Goal: Task Accomplishment & Management: Use online tool/utility

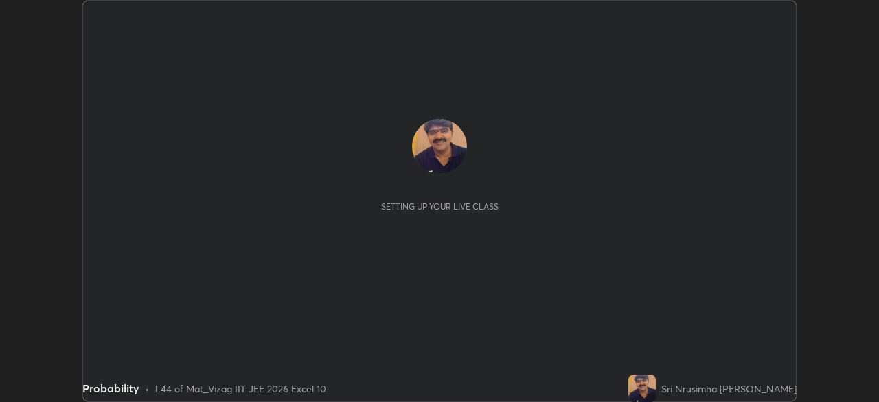
scroll to position [402, 878]
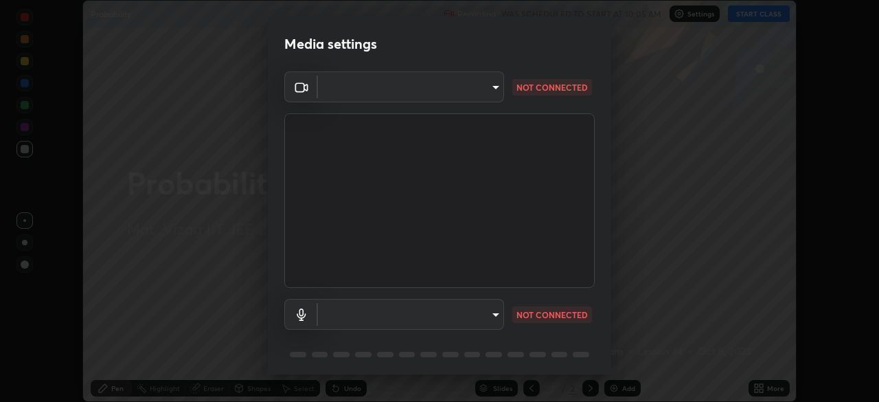
type input "dce5bc2736ddde787903399fd8361076013b722105b02d572ad2342202e2980c"
type input "communications"
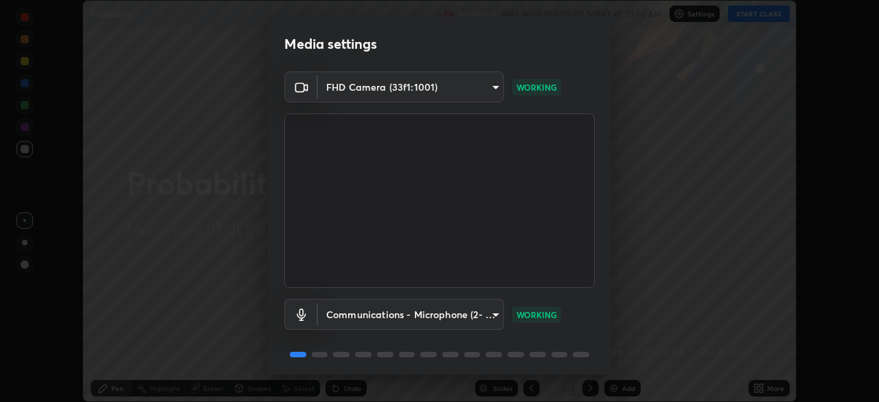
scroll to position [49, 0]
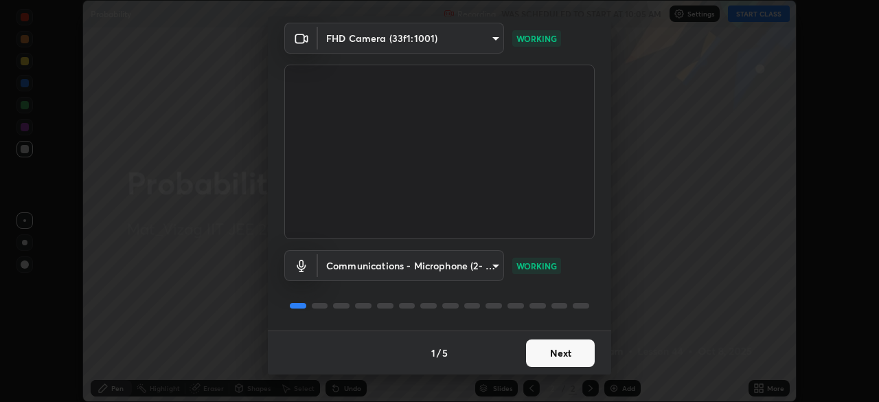
click at [566, 351] on button "Next" at bounding box center [560, 352] width 69 height 27
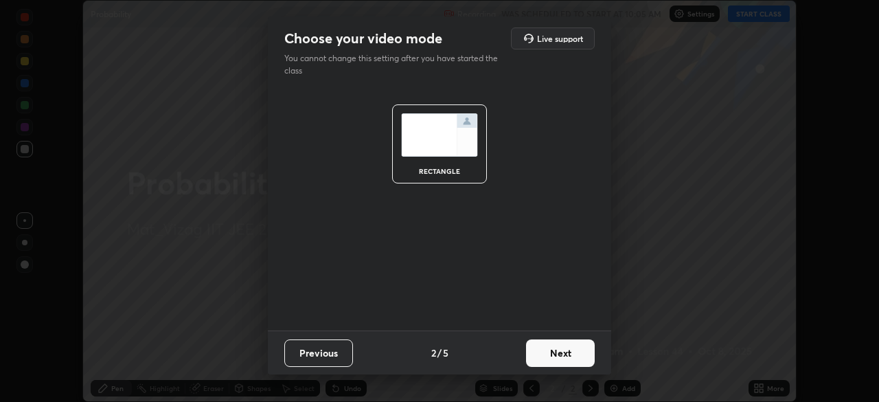
click at [566, 355] on button "Next" at bounding box center [560, 352] width 69 height 27
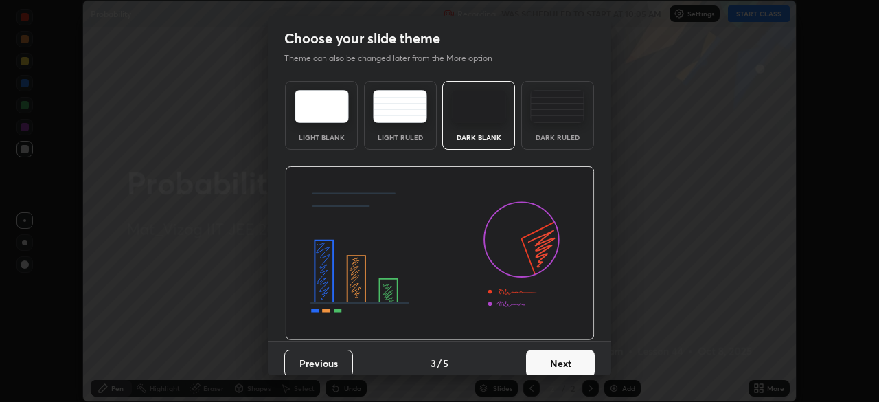
click at [565, 360] on button "Next" at bounding box center [560, 362] width 69 height 27
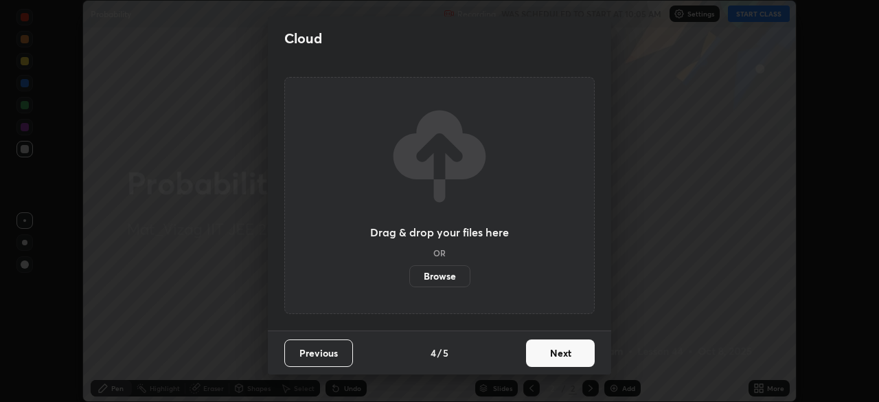
click at [562, 357] on button "Next" at bounding box center [560, 352] width 69 height 27
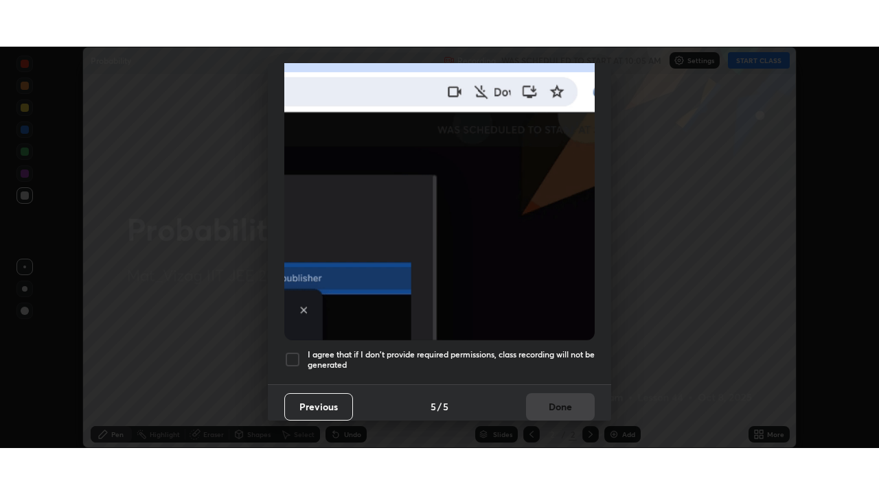
scroll to position [329, 0]
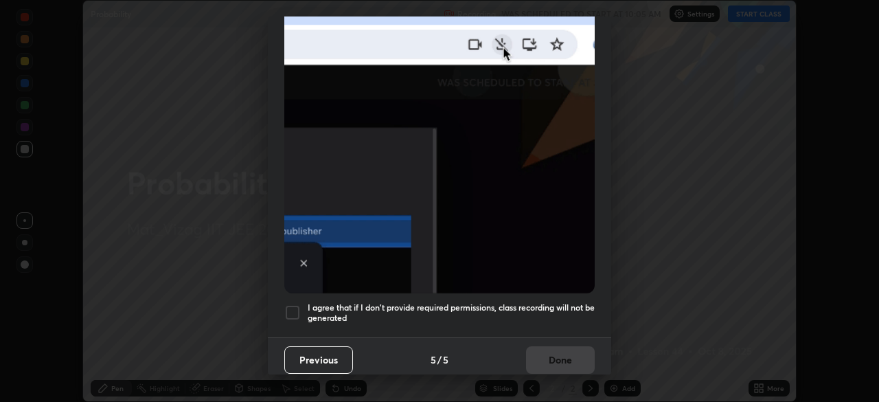
click at [296, 304] on div at bounding box center [292, 312] width 16 height 16
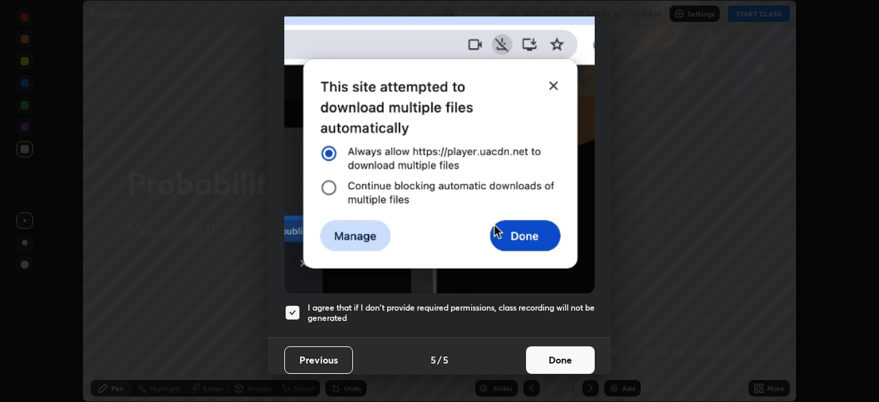
click at [546, 356] on button "Done" at bounding box center [560, 359] width 69 height 27
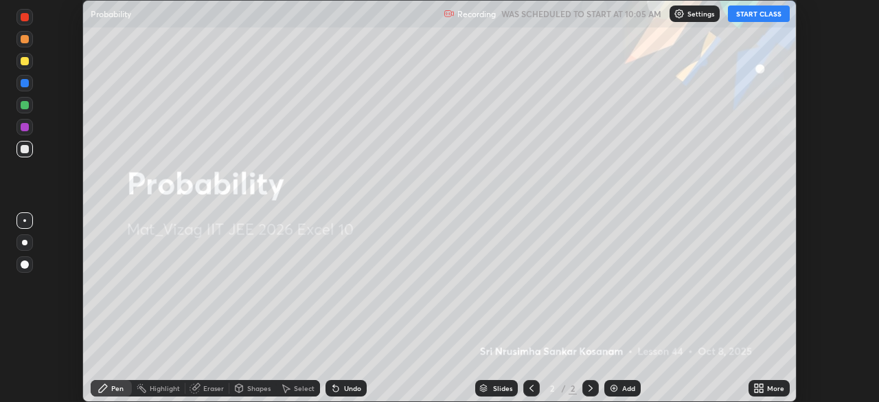
click at [758, 382] on div "More" at bounding box center [768, 388] width 41 height 16
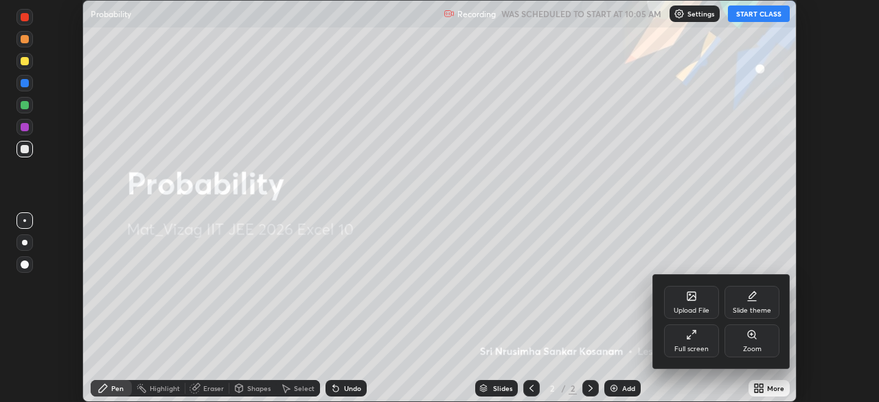
click at [697, 345] on div "Full screen" at bounding box center [691, 348] width 34 height 7
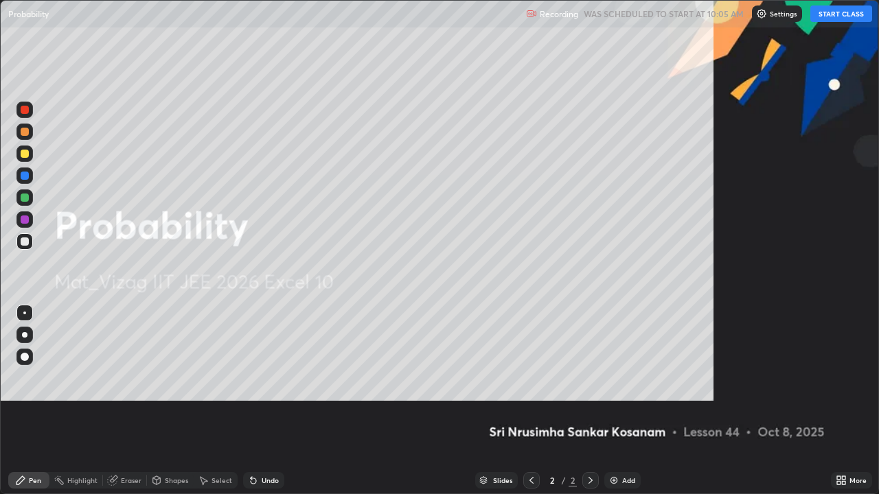
scroll to position [494, 879]
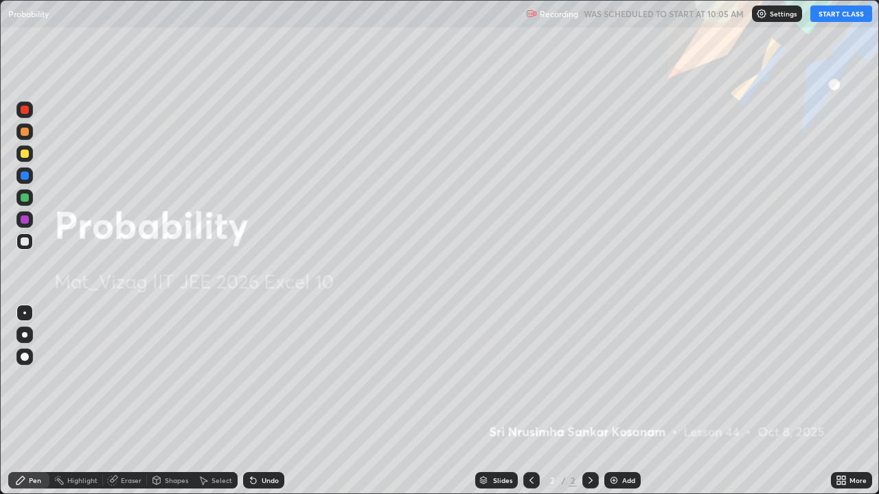
click at [840, 16] on button "START CLASS" at bounding box center [841, 13] width 62 height 16
click at [626, 401] on div "Add" at bounding box center [628, 480] width 13 height 7
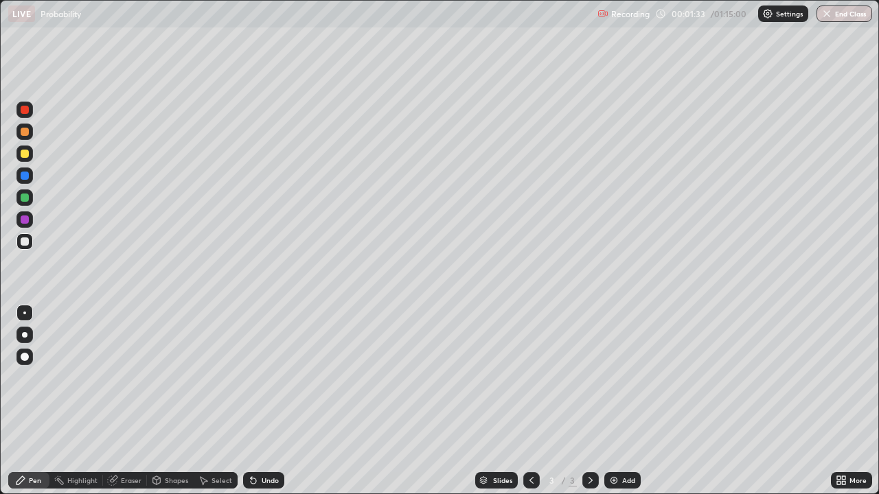
click at [23, 245] on div at bounding box center [25, 242] width 8 height 8
click at [623, 401] on div "Add" at bounding box center [628, 480] width 13 height 7
click at [267, 401] on div "Undo" at bounding box center [270, 480] width 17 height 7
click at [269, 401] on div "Undo" at bounding box center [270, 480] width 17 height 7
click at [271, 401] on div "Undo" at bounding box center [263, 480] width 41 height 16
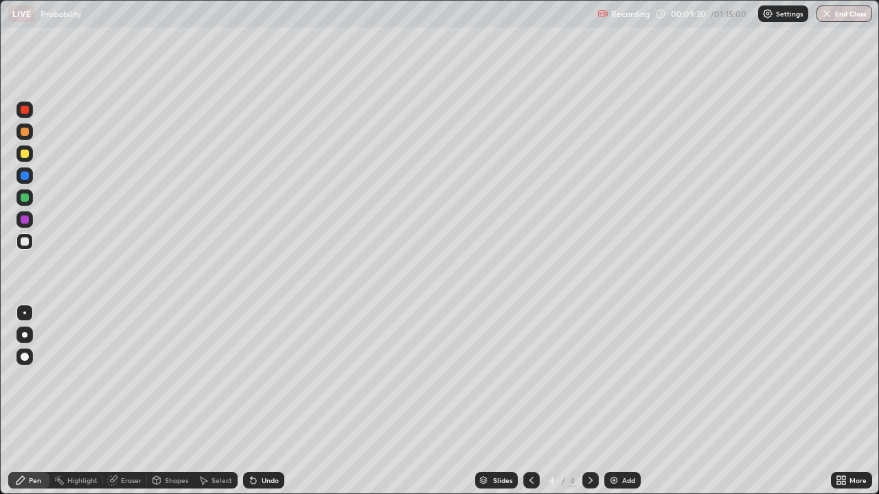
click at [618, 401] on div "Add" at bounding box center [622, 480] width 36 height 16
click at [264, 401] on div "Undo" at bounding box center [263, 480] width 41 height 16
click at [261, 401] on div "Undo" at bounding box center [263, 480] width 41 height 16
click at [532, 401] on icon at bounding box center [531, 480] width 11 height 11
click at [589, 401] on icon at bounding box center [590, 480] width 11 height 11
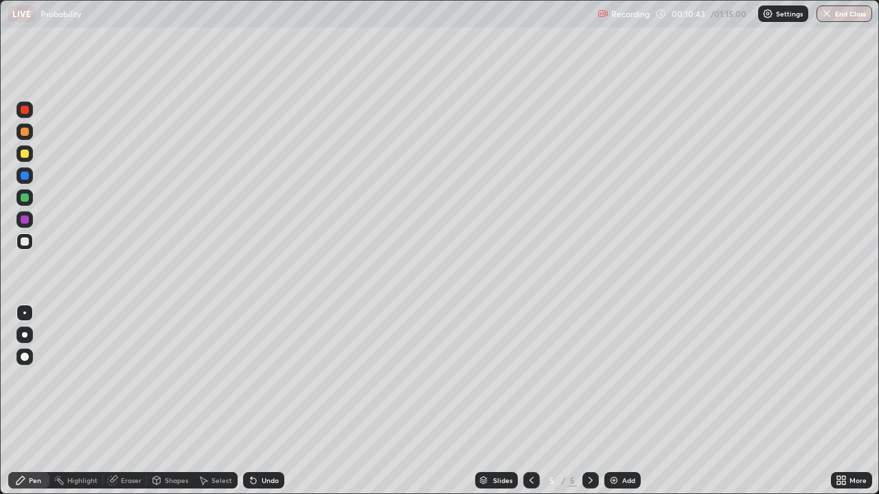
click at [43, 401] on div "Pen" at bounding box center [28, 480] width 41 height 16
click at [38, 401] on div "Pen" at bounding box center [35, 480] width 12 height 7
click at [608, 401] on img at bounding box center [613, 480] width 11 height 11
click at [530, 401] on icon at bounding box center [531, 480] width 11 height 11
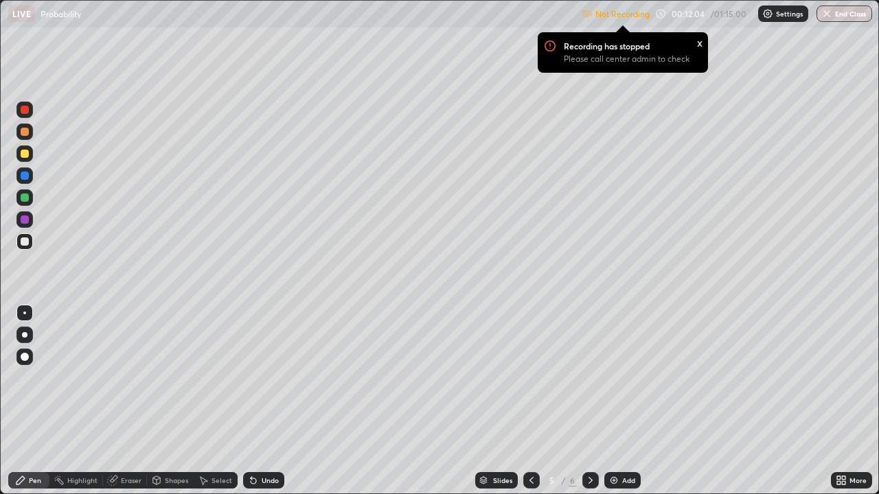
click at [778, 11] on p "Settings" at bounding box center [789, 13] width 27 height 7
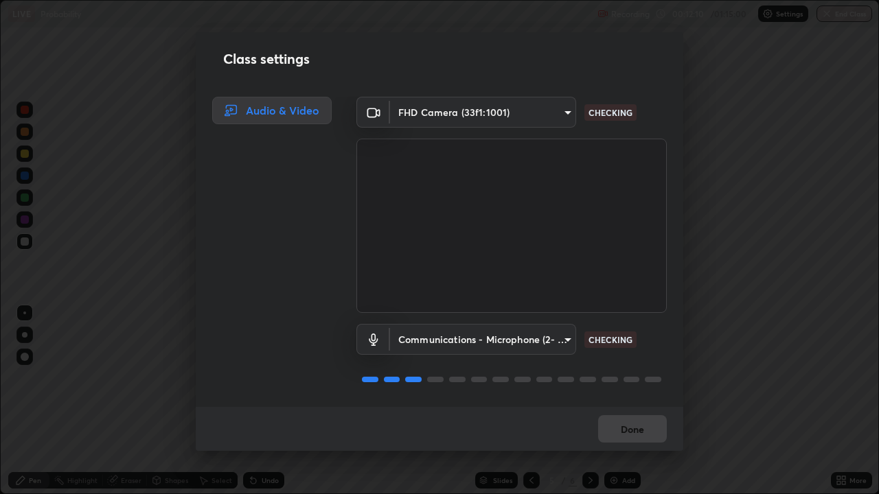
scroll to position [1, 0]
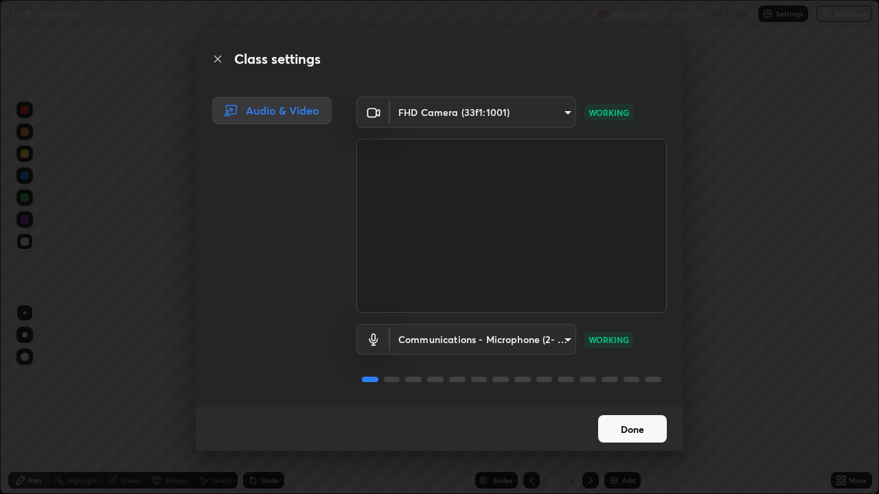
click at [640, 401] on button "Done" at bounding box center [632, 428] width 69 height 27
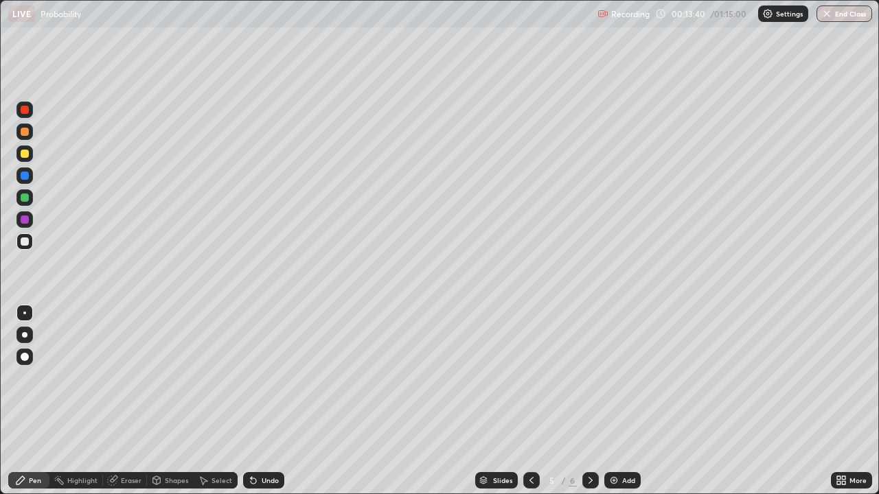
click at [589, 401] on icon at bounding box center [590, 480] width 11 height 11
click at [530, 401] on icon at bounding box center [531, 480] width 11 height 11
click at [588, 401] on icon at bounding box center [590, 480] width 11 height 11
click at [622, 401] on div "Add" at bounding box center [628, 480] width 13 height 7
click at [529, 401] on icon at bounding box center [531, 480] width 11 height 11
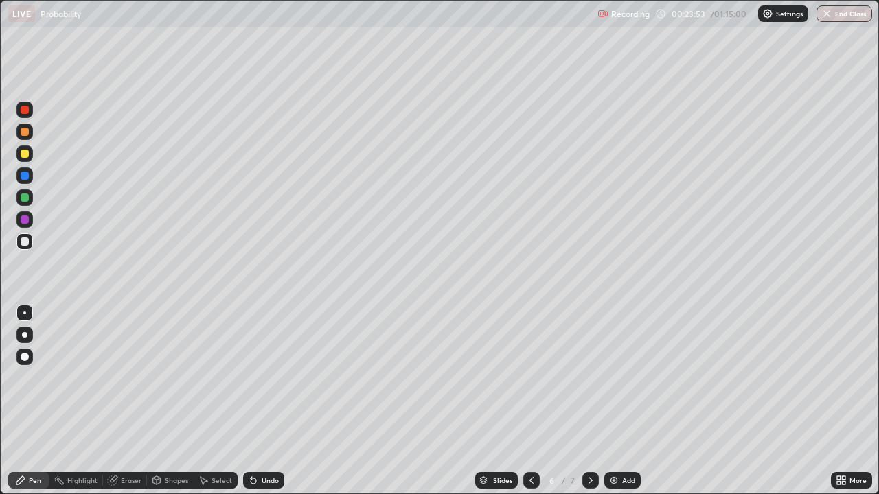
click at [590, 401] on icon at bounding box center [590, 480] width 11 height 11
click at [616, 401] on img at bounding box center [613, 480] width 11 height 11
click at [623, 401] on div "Add" at bounding box center [628, 480] width 13 height 7
click at [618, 401] on div "Add" at bounding box center [622, 480] width 36 height 16
click at [623, 401] on div "Add" at bounding box center [628, 480] width 13 height 7
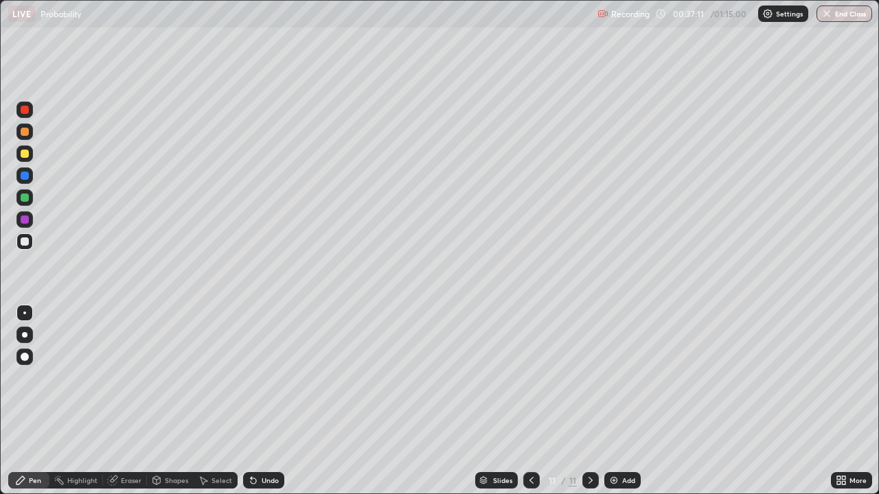
click at [262, 401] on div "Undo" at bounding box center [270, 480] width 17 height 7
click at [529, 401] on icon at bounding box center [531, 480] width 11 height 11
click at [529, 401] on icon at bounding box center [531, 480] width 4 height 7
click at [528, 401] on icon at bounding box center [531, 480] width 11 height 11
click at [589, 401] on icon at bounding box center [590, 480] width 11 height 11
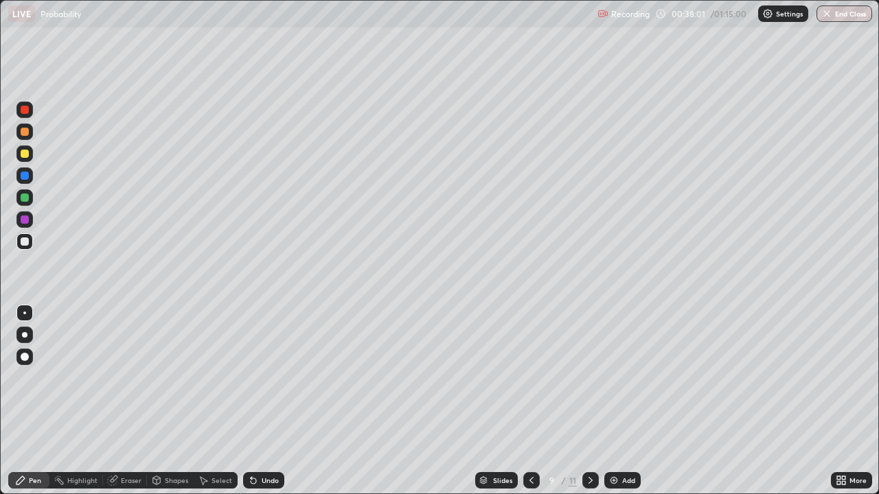
click at [590, 401] on icon at bounding box center [590, 480] width 4 height 7
click at [589, 401] on icon at bounding box center [590, 480] width 11 height 11
click at [531, 401] on icon at bounding box center [531, 480] width 11 height 11
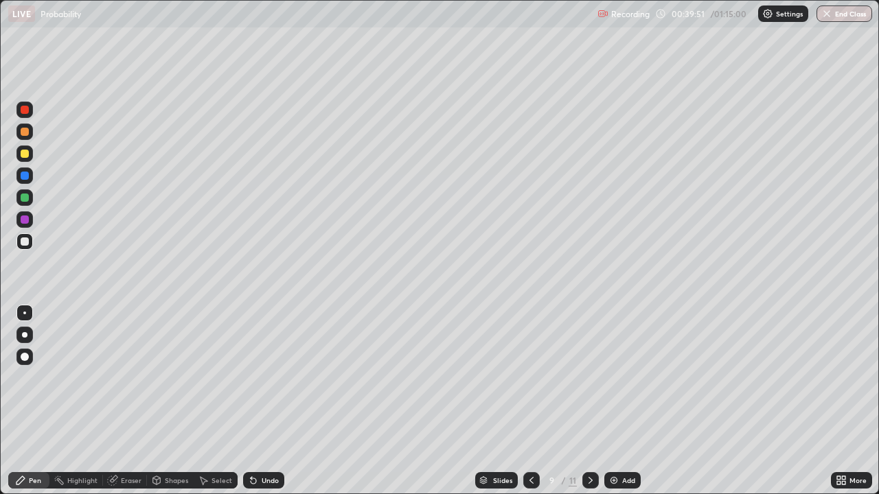
click at [588, 401] on icon at bounding box center [590, 480] width 11 height 11
click at [531, 401] on icon at bounding box center [531, 480] width 11 height 11
click at [589, 401] on icon at bounding box center [590, 480] width 11 height 11
click at [594, 401] on div at bounding box center [590, 480] width 16 height 16
click at [529, 401] on icon at bounding box center [531, 480] width 11 height 11
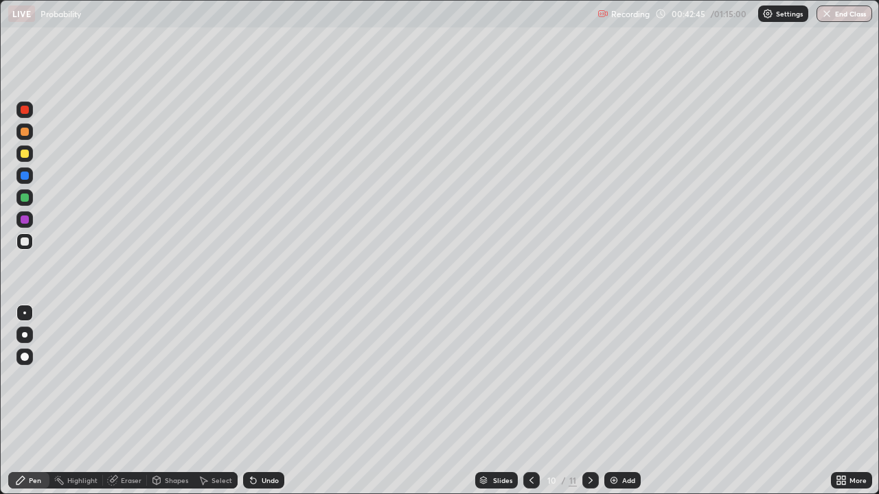
click at [589, 401] on icon at bounding box center [590, 480] width 11 height 11
click at [632, 401] on div "Add" at bounding box center [628, 480] width 13 height 7
click at [615, 401] on img at bounding box center [613, 480] width 11 height 11
click at [342, 117] on button "Undo" at bounding box center [358, 125] width 40 height 16
click at [621, 401] on div "Add" at bounding box center [622, 480] width 36 height 16
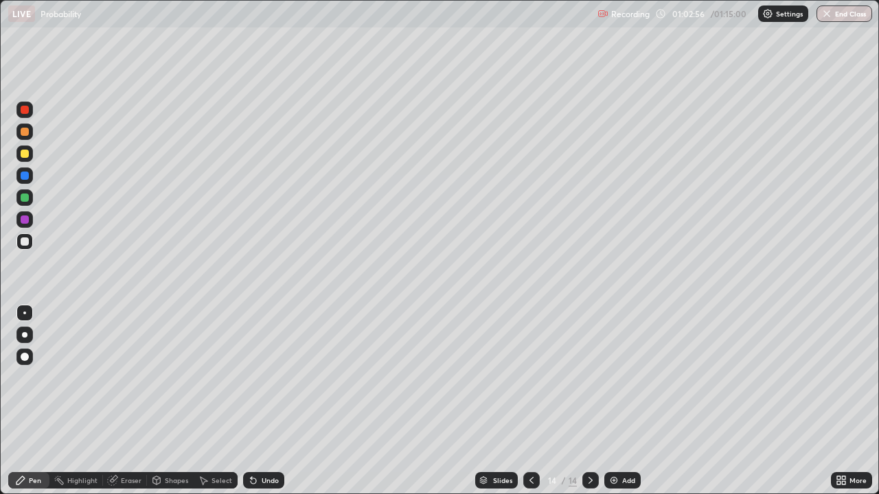
click at [264, 401] on div "Undo" at bounding box center [263, 480] width 41 height 16
click at [270, 401] on div "Undo" at bounding box center [270, 480] width 17 height 7
click at [615, 401] on img at bounding box center [613, 480] width 11 height 11
click at [840, 21] on button "End Class" at bounding box center [845, 13] width 54 height 16
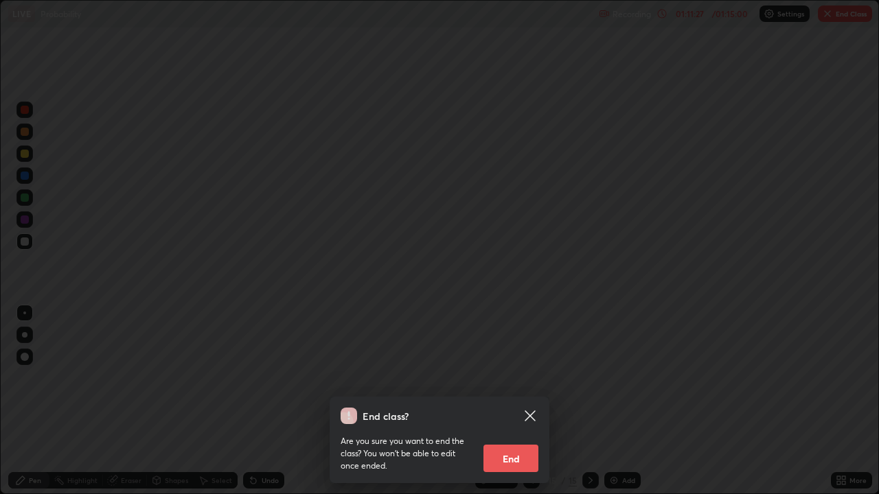
click at [502, 401] on button "End" at bounding box center [510, 458] width 55 height 27
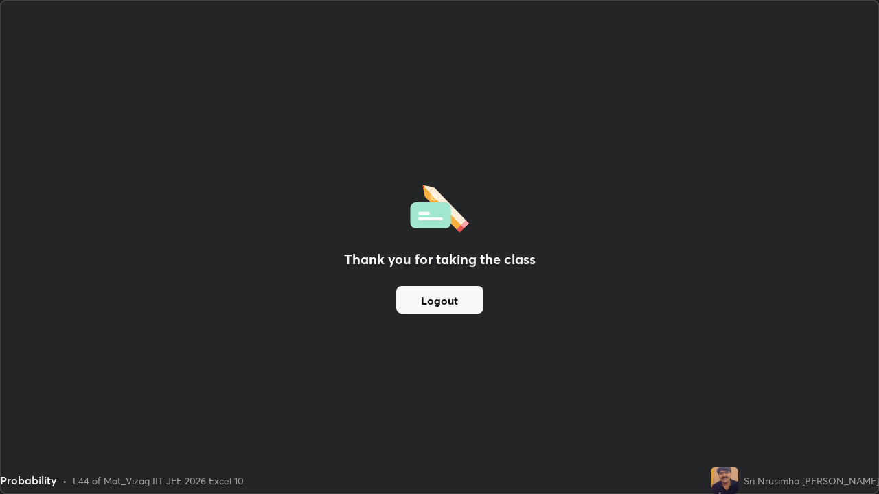
click at [466, 293] on button "Logout" at bounding box center [439, 299] width 87 height 27
click at [448, 297] on button "Logout" at bounding box center [439, 299] width 87 height 27
click at [447, 294] on button "Logout" at bounding box center [439, 299] width 87 height 27
click at [445, 301] on button "Logout" at bounding box center [439, 299] width 87 height 27
click at [447, 305] on button "Logout" at bounding box center [439, 299] width 87 height 27
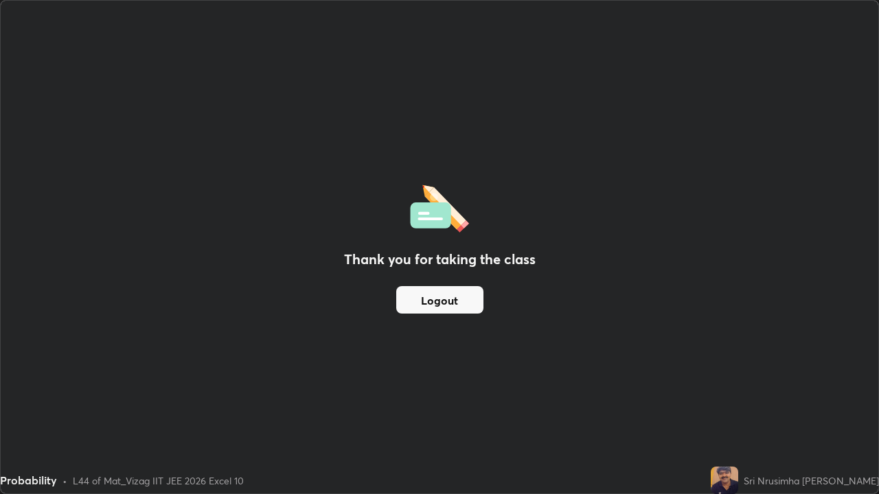
click at [439, 299] on button "Logout" at bounding box center [439, 299] width 87 height 27
click at [439, 298] on button "Logout" at bounding box center [439, 299] width 87 height 27
click at [430, 289] on button "Logout" at bounding box center [439, 299] width 87 height 27
click at [443, 294] on button "Logout" at bounding box center [439, 299] width 87 height 27
click at [435, 313] on button "Logout" at bounding box center [439, 299] width 87 height 27
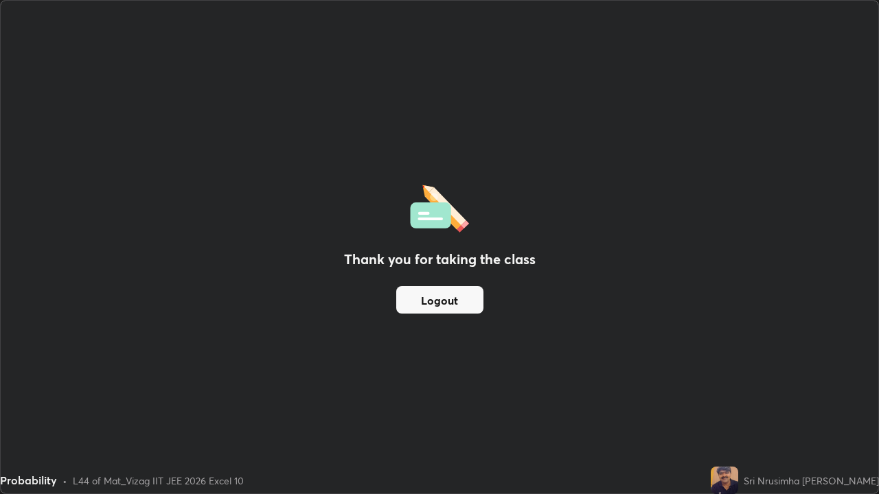
click at [437, 309] on button "Logout" at bounding box center [439, 299] width 87 height 27
click at [448, 303] on button "Logout" at bounding box center [439, 299] width 87 height 27
click at [452, 312] on button "Logout" at bounding box center [439, 299] width 87 height 27
click at [450, 296] on button "Logout" at bounding box center [439, 299] width 87 height 27
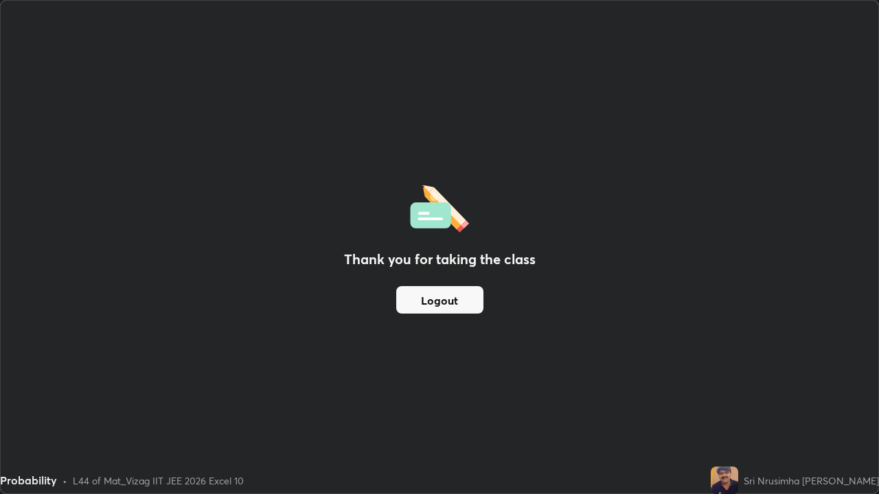
click at [450, 296] on button "Logout" at bounding box center [439, 299] width 87 height 27
click at [451, 296] on button "Logout" at bounding box center [439, 299] width 87 height 27
click at [448, 301] on button "Logout" at bounding box center [439, 299] width 87 height 27
click at [452, 302] on button "Logout" at bounding box center [439, 299] width 87 height 27
click at [456, 295] on button "Logout" at bounding box center [439, 299] width 87 height 27
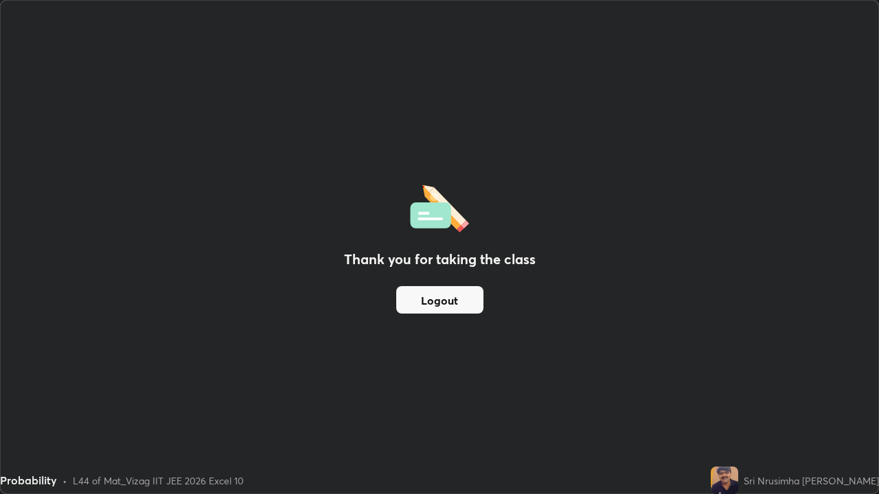
click at [463, 288] on button "Logout" at bounding box center [439, 299] width 87 height 27
click at [411, 312] on button "Logout" at bounding box center [439, 299] width 87 height 27
click at [442, 312] on button "Logout" at bounding box center [439, 299] width 87 height 27
click at [453, 301] on button "Logout" at bounding box center [439, 299] width 87 height 27
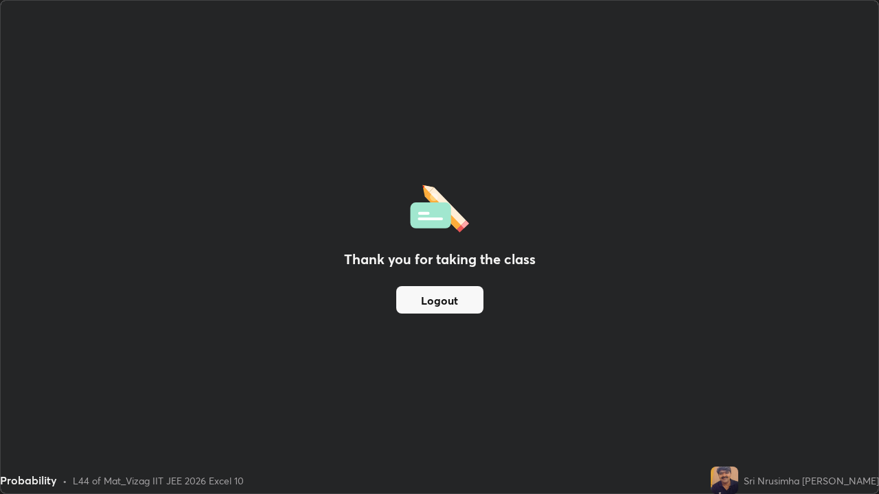
click at [429, 300] on button "Logout" at bounding box center [439, 299] width 87 height 27
click at [417, 300] on button "Logout" at bounding box center [439, 299] width 87 height 27
click at [414, 301] on button "Logout" at bounding box center [439, 299] width 87 height 27
click at [421, 302] on button "Logout" at bounding box center [439, 299] width 87 height 27
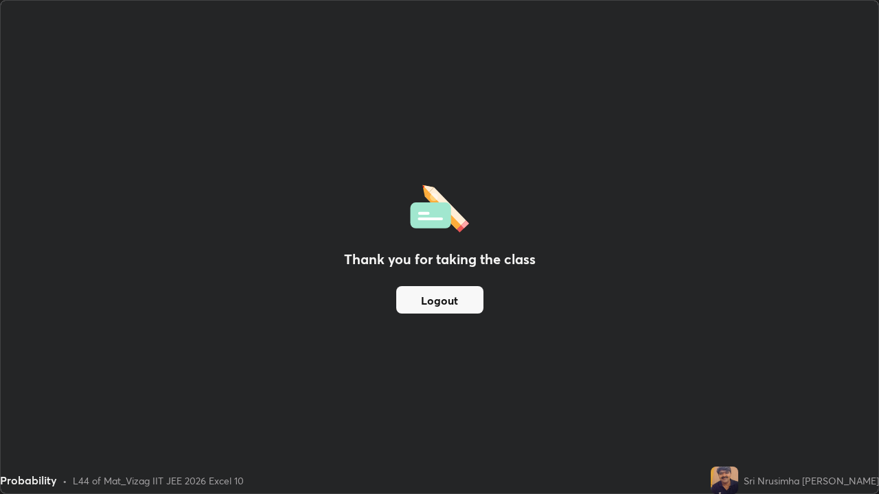
click at [421, 308] on button "Logout" at bounding box center [439, 299] width 87 height 27
